Goal: Find specific page/section: Find specific page/section

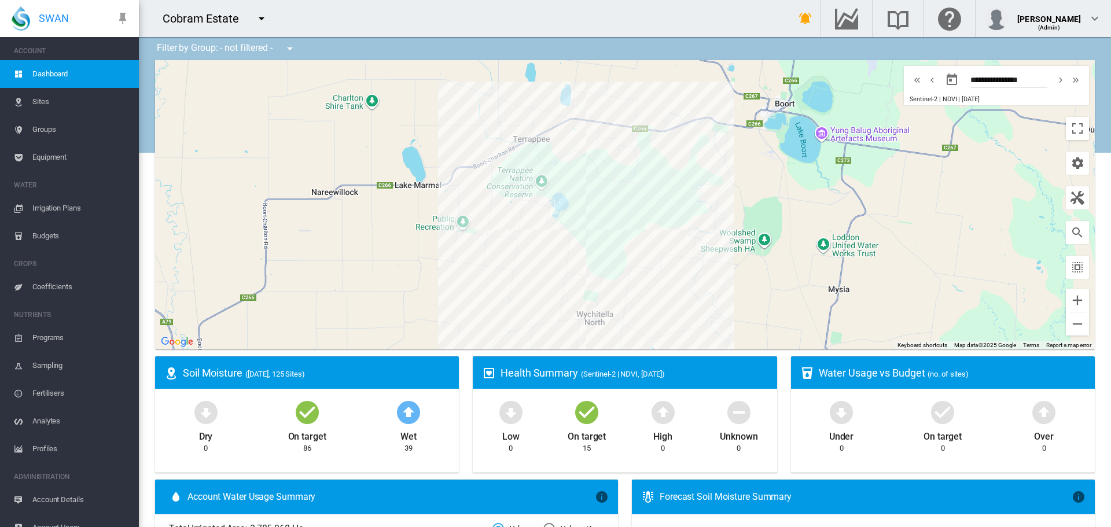
scroll to position [14, 0]
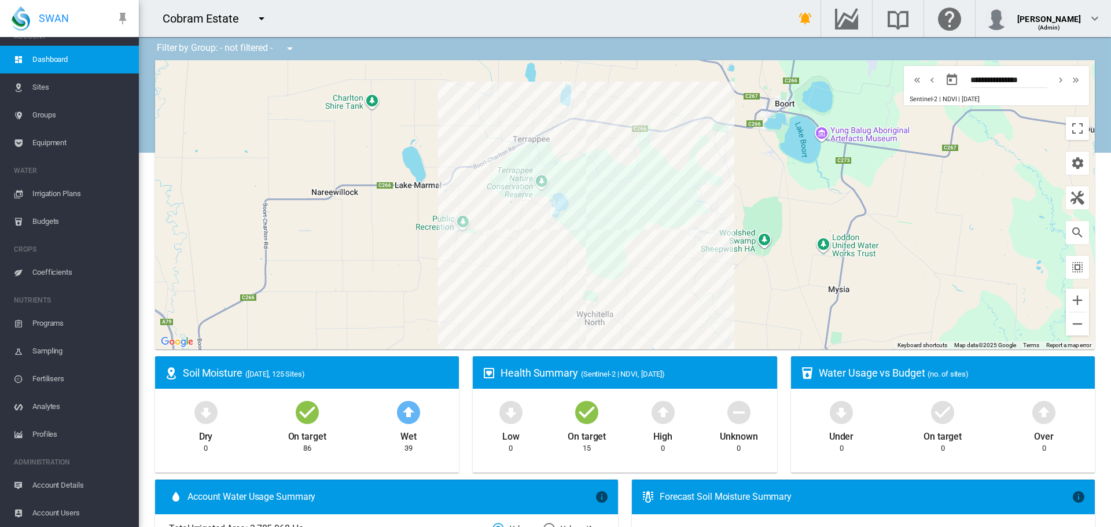
click at [57, 513] on span "Account Users" at bounding box center [80, 513] width 97 height 28
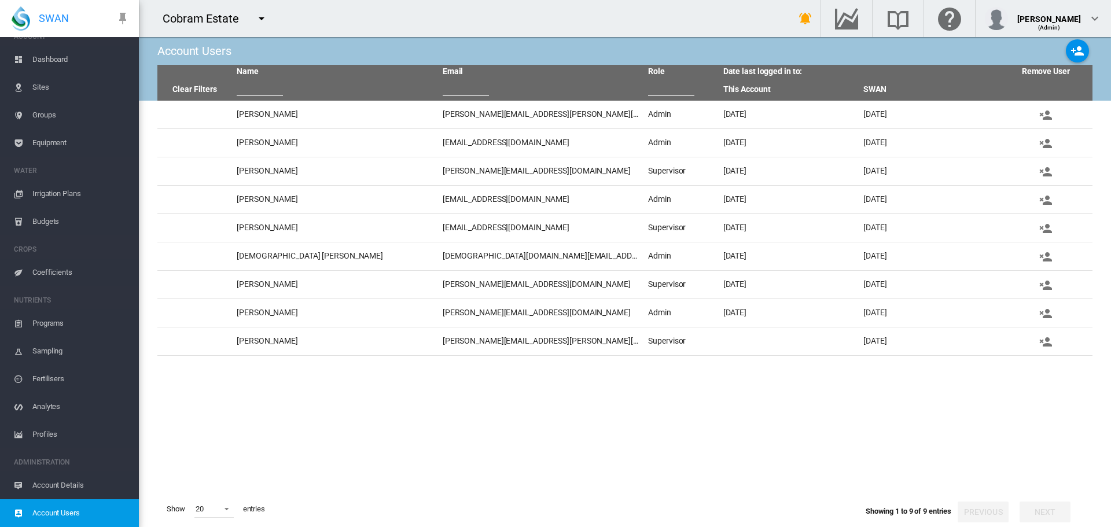
click at [266, 20] on md-icon "icon-menu-down" at bounding box center [262, 19] width 14 height 14
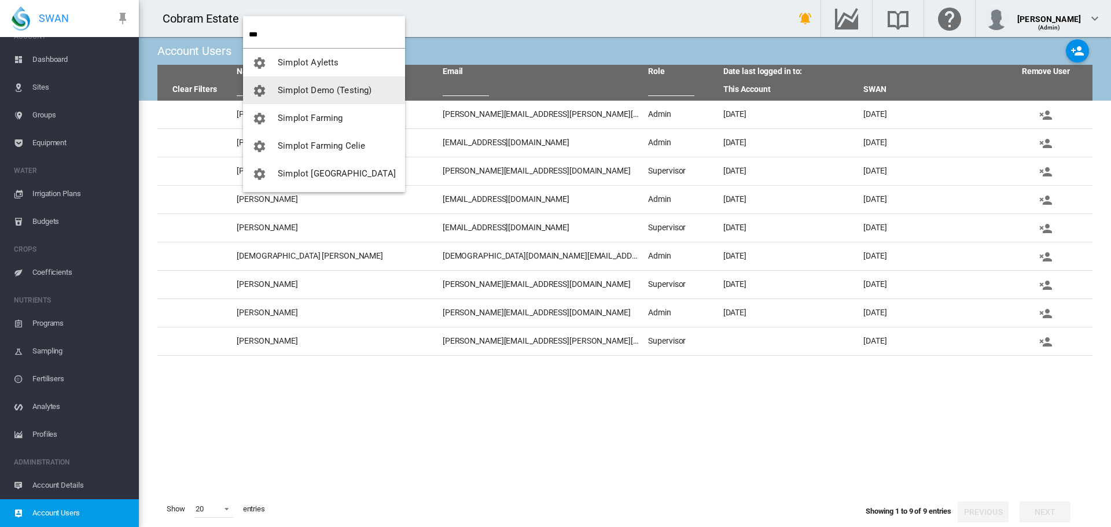
type input "***"
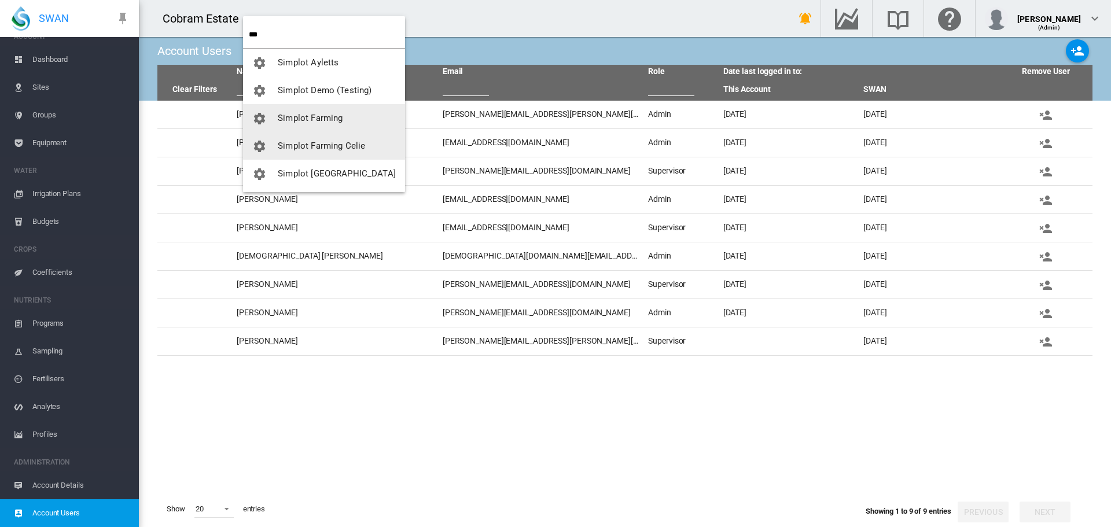
scroll to position [28, 0]
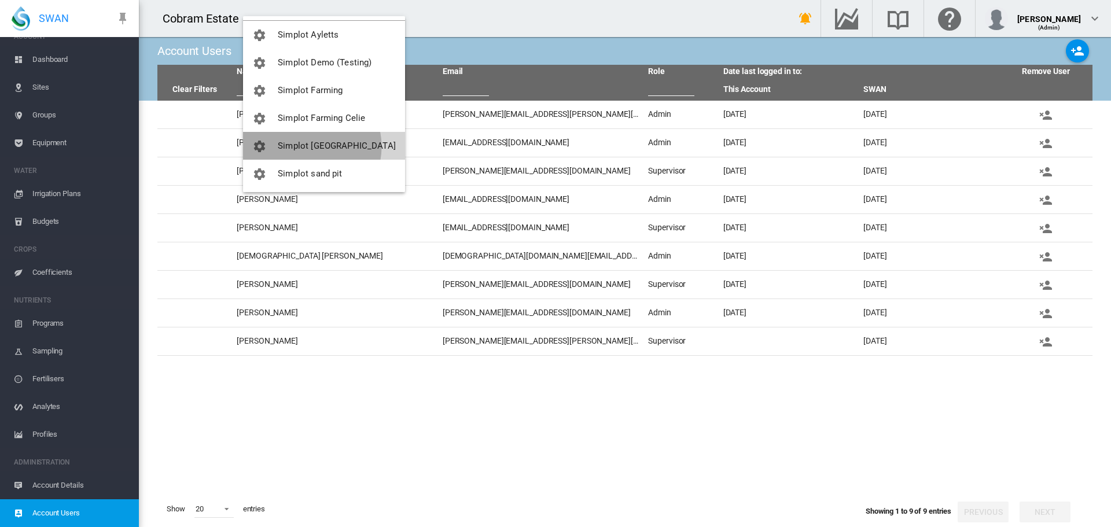
click at [307, 146] on span "Simplot [GEOGRAPHIC_DATA]" at bounding box center [337, 146] width 118 height 10
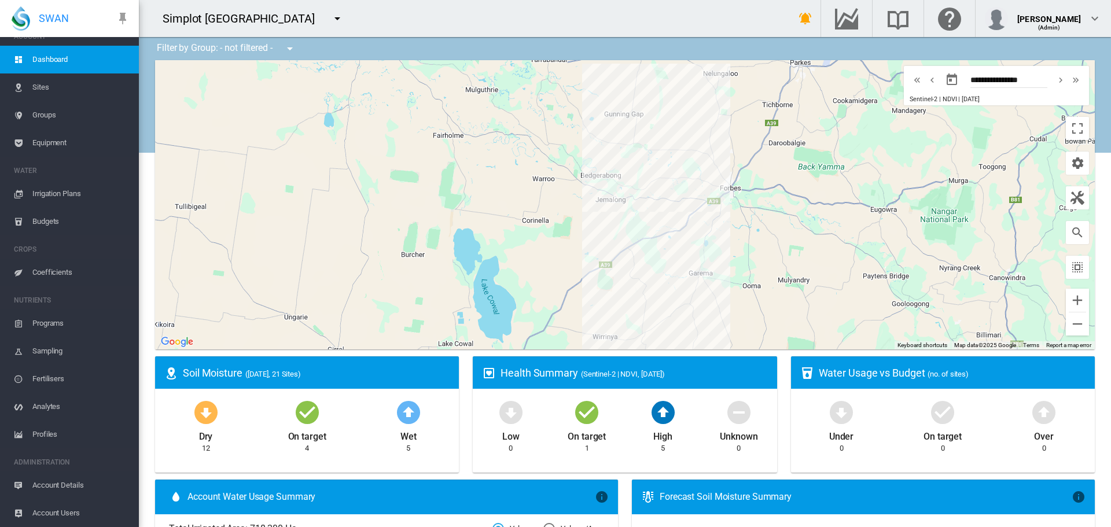
click at [55, 519] on span "Account Users" at bounding box center [80, 513] width 97 height 28
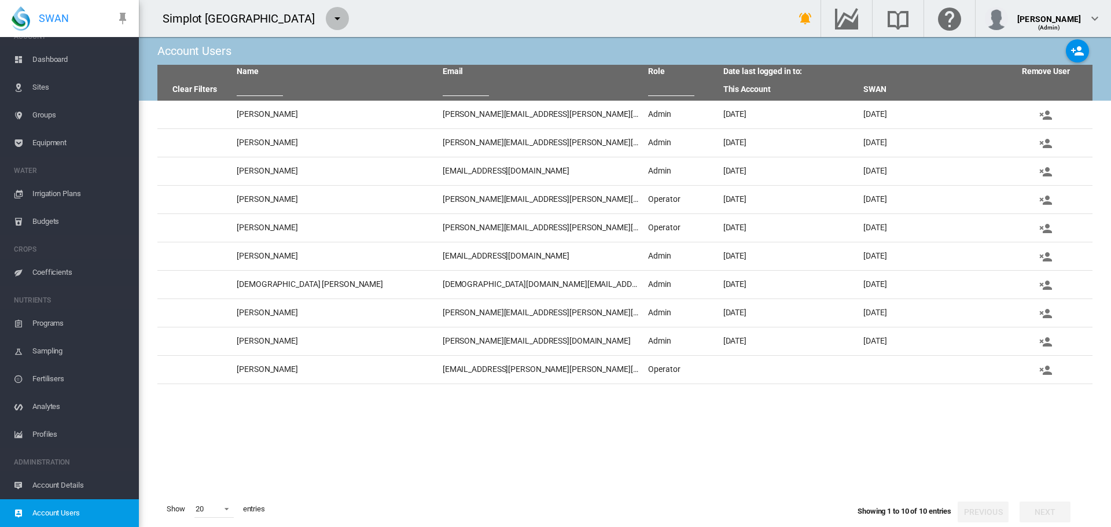
click at [330, 19] on md-icon "icon-menu-down" at bounding box center [337, 19] width 14 height 14
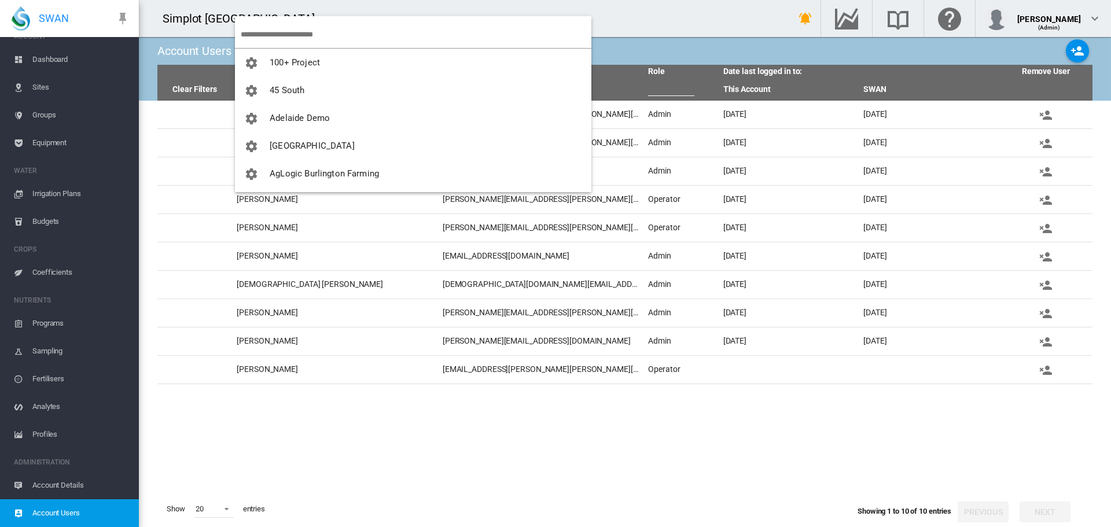
click at [259, 36] on input "search" at bounding box center [416, 34] width 351 height 27
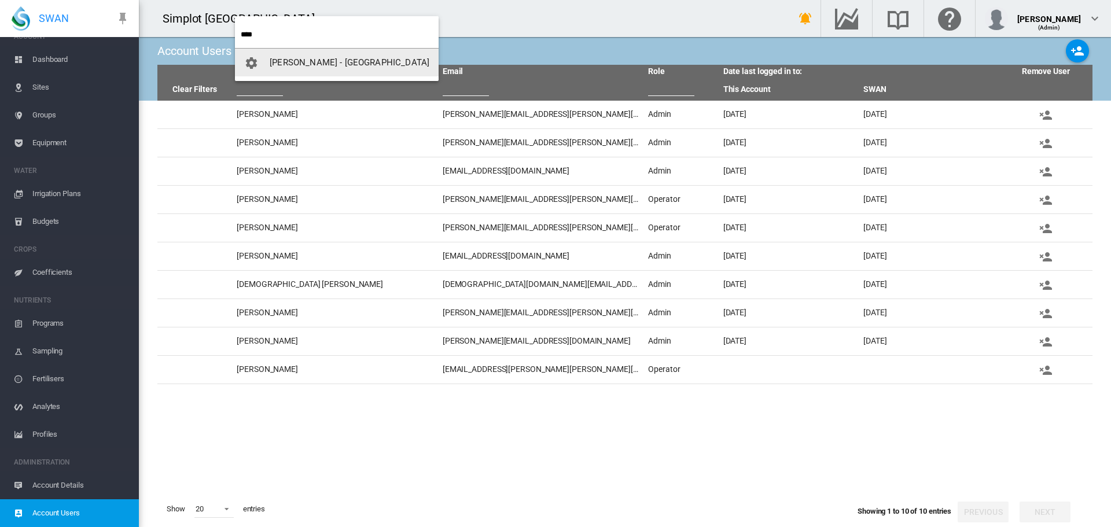
type input "****"
click at [284, 61] on span "[PERSON_NAME] - [GEOGRAPHIC_DATA]" at bounding box center [350, 62] width 160 height 10
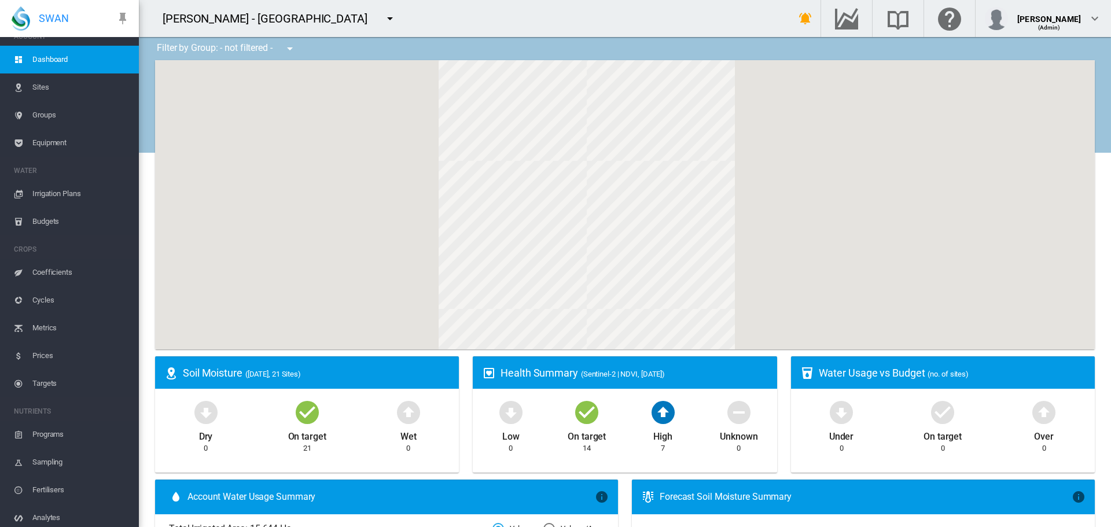
scroll to position [126, 0]
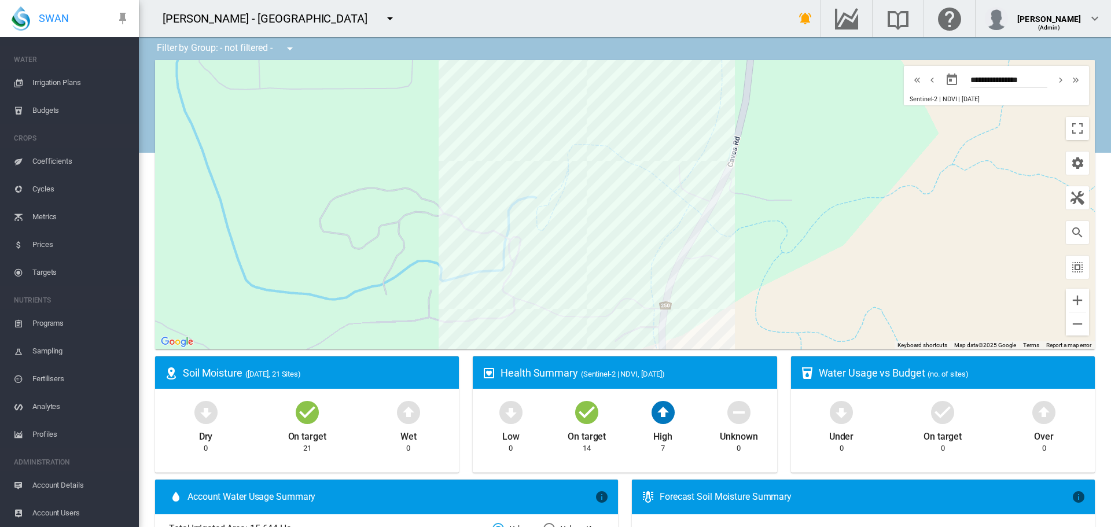
click at [54, 514] on span "Account Users" at bounding box center [80, 513] width 97 height 28
